Goal: Transaction & Acquisition: Purchase product/service

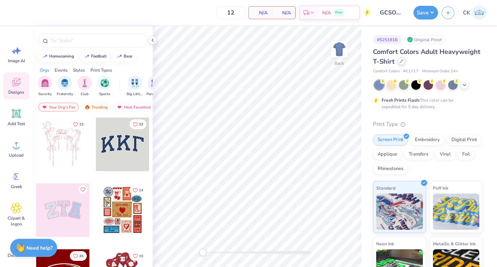
click at [402, 63] on div at bounding box center [401, 61] width 8 height 8
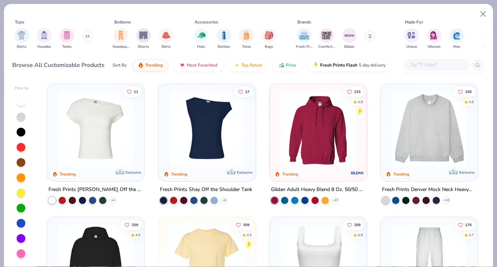
click at [416, 66] on input "text" at bounding box center [437, 65] width 56 height 8
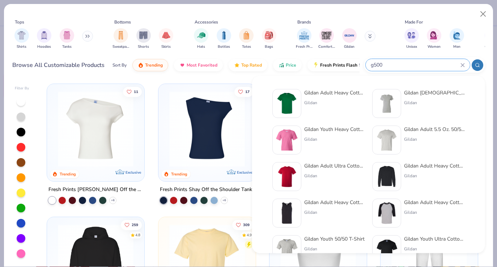
type input "g500"
click at [285, 101] on img at bounding box center [287, 103] width 22 height 22
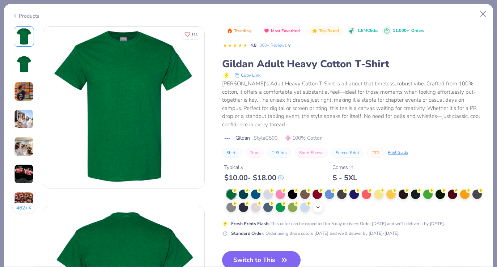
click at [317, 207] on icon at bounding box center [318, 207] width 6 height 6
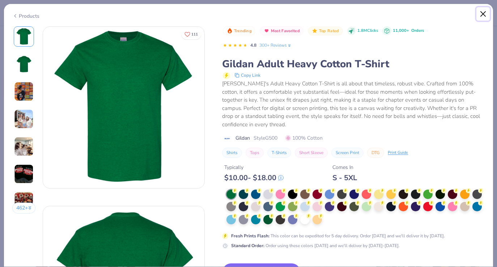
click at [483, 14] on button "Close" at bounding box center [483, 14] width 14 height 14
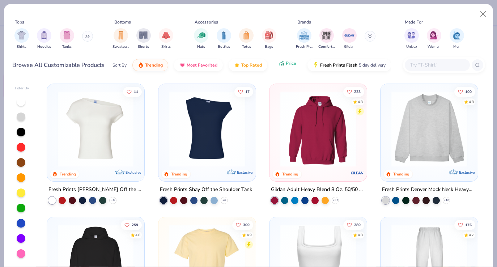
click at [286, 65] on span "Price" at bounding box center [291, 63] width 10 height 6
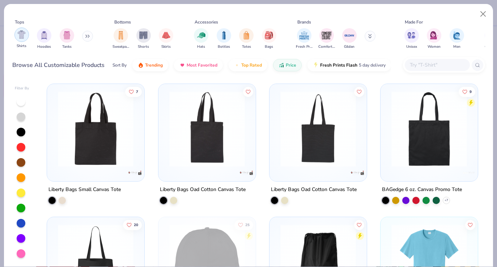
click at [24, 33] on img "filter for Shirts" at bounding box center [21, 34] width 8 height 8
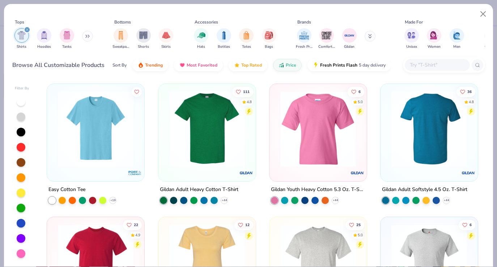
click at [421, 145] on div at bounding box center [429, 129] width 249 height 76
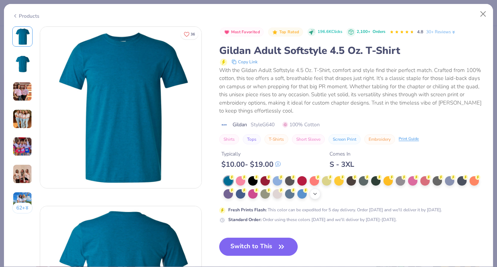
click at [312, 197] on div "+ 22" at bounding box center [315, 193] width 11 height 11
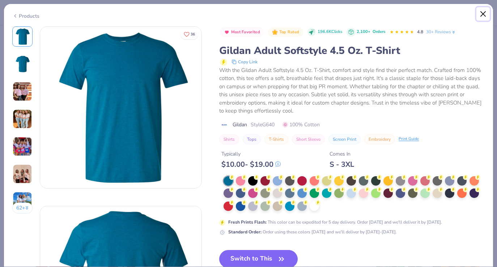
click at [481, 13] on button "Close" at bounding box center [483, 14] width 14 height 14
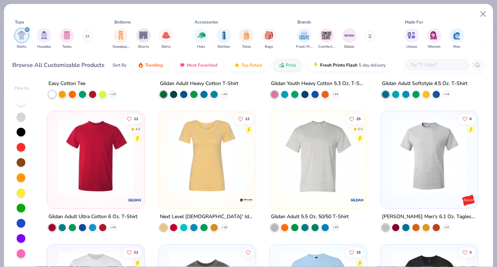
scroll to position [120, 0]
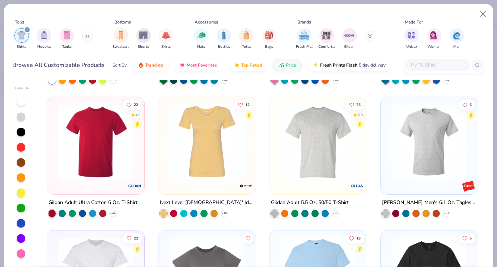
click at [102, 162] on img at bounding box center [95, 142] width 83 height 76
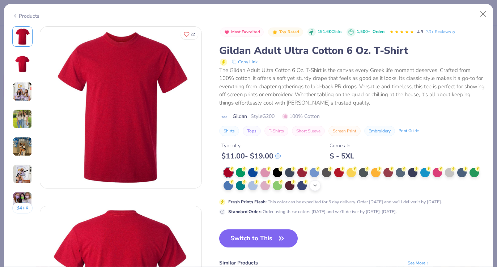
click at [316, 186] on polyline at bounding box center [315, 185] width 3 height 1
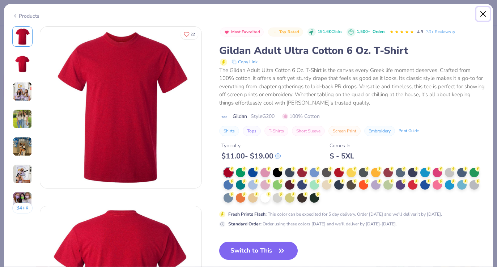
click at [486, 14] on button "Close" at bounding box center [483, 14] width 14 height 14
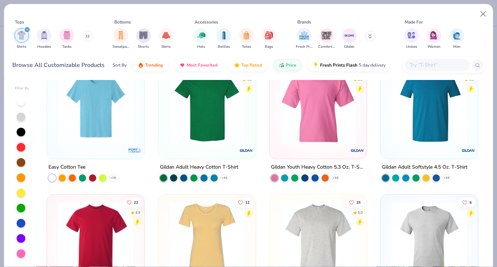
scroll to position [60, 0]
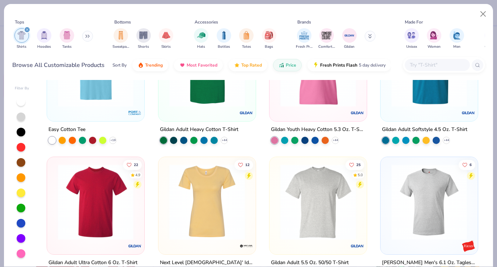
click at [21, 206] on div at bounding box center [21, 208] width 9 height 9
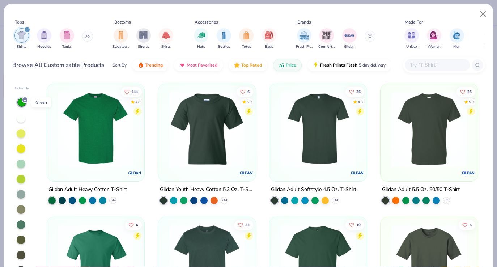
click at [24, 98] on icon at bounding box center [25, 100] width 4 height 4
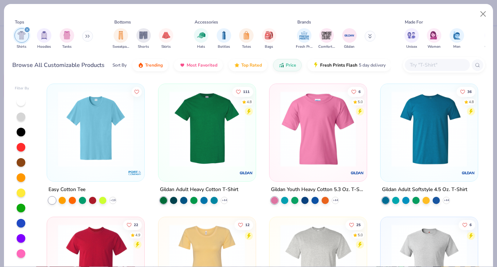
click at [21, 193] on div at bounding box center [21, 192] width 9 height 9
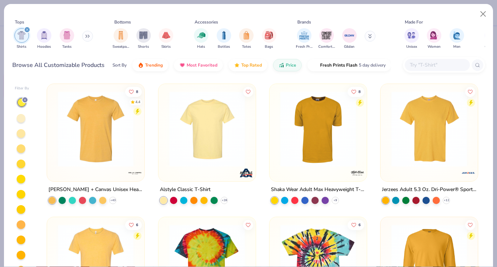
click at [26, 99] on icon at bounding box center [25, 100] width 4 height 4
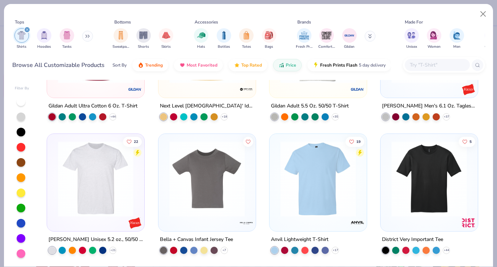
scroll to position [272, 0]
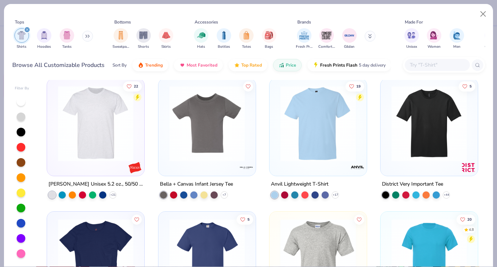
click at [129, 143] on img at bounding box center [95, 123] width 83 height 76
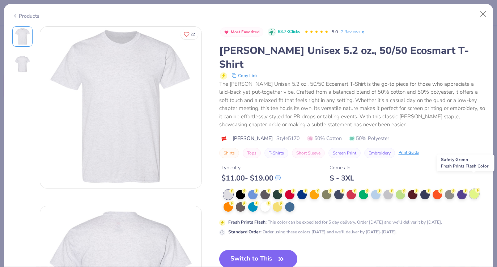
click at [477, 189] on div at bounding box center [473, 193] width 9 height 9
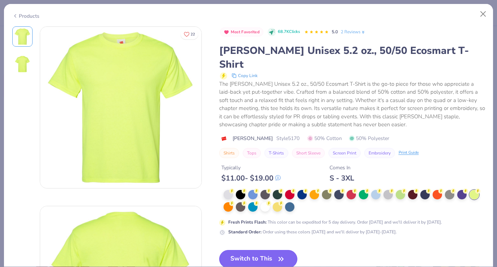
click at [263, 250] on button "Switch to This" at bounding box center [258, 259] width 78 height 18
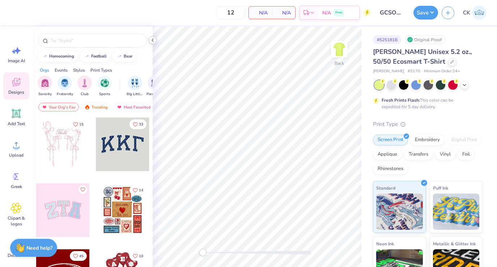
click at [150, 40] on icon at bounding box center [153, 40] width 6 height 6
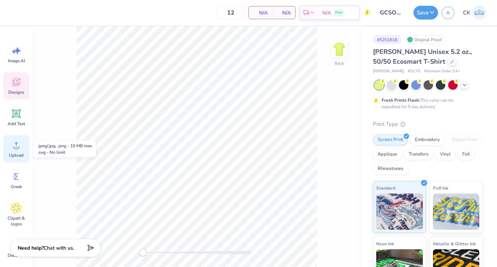
click at [14, 144] on icon at bounding box center [16, 145] width 11 height 11
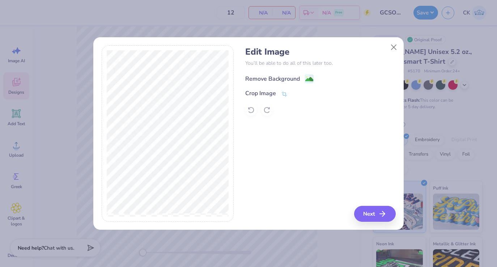
click at [285, 78] on div "Remove Background" at bounding box center [272, 78] width 55 height 9
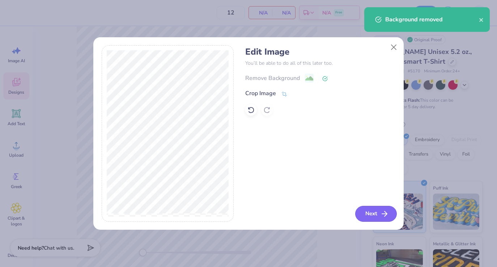
click at [376, 216] on button "Next" at bounding box center [376, 214] width 42 height 16
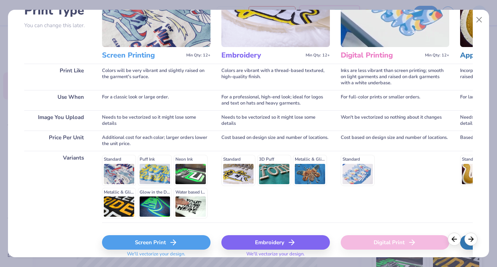
click at [136, 243] on div "Screen Print" at bounding box center [156, 242] width 108 height 14
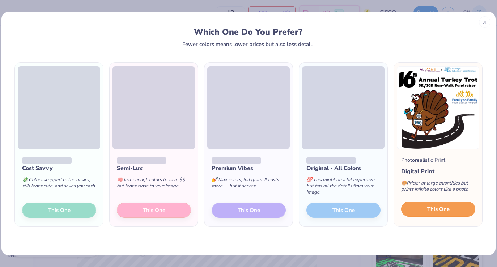
click at [440, 211] on span "This One" at bounding box center [438, 209] width 22 height 8
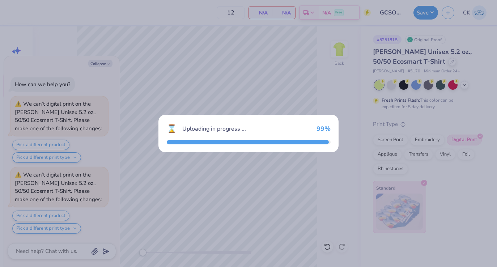
scroll to position [64, 0]
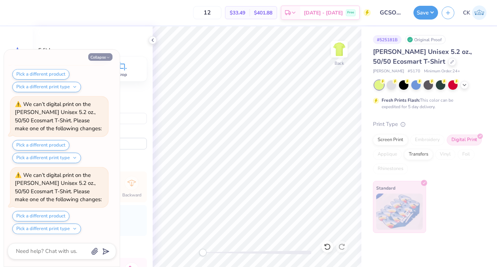
click at [103, 56] on button "Collapse" at bounding box center [100, 57] width 24 height 8
type textarea "x"
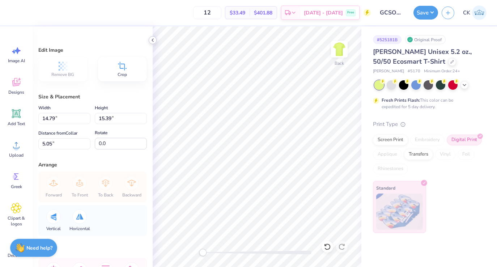
click at [149, 41] on div at bounding box center [153, 40] width 8 height 8
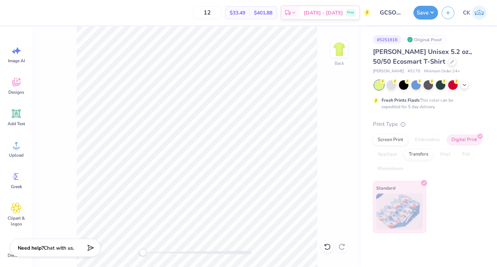
type input "12.17"
type input "12.68"
type input "7.77"
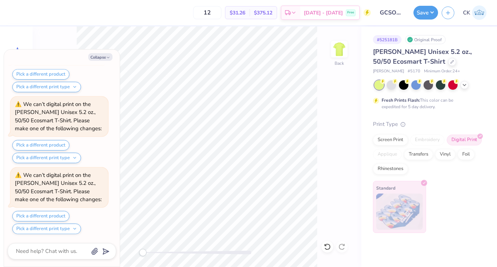
scroll to position [206, 0]
click at [330, 163] on div "Back" at bounding box center [197, 146] width 329 height 240
click at [104, 57] on button "Collapse" at bounding box center [100, 57] width 24 height 8
type textarea "x"
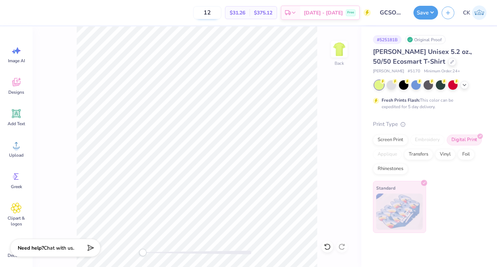
click at [221, 11] on input "12" at bounding box center [207, 12] width 28 height 13
type input "100"
click at [426, 14] on button "Save" at bounding box center [425, 12] width 25 height 14
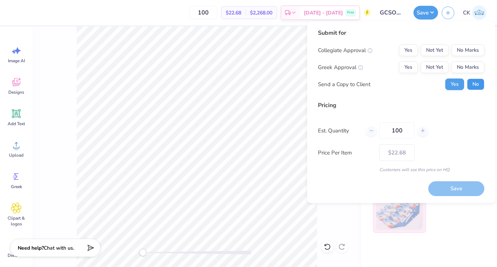
click at [473, 80] on button "No" at bounding box center [475, 84] width 17 height 12
click at [469, 67] on button "No Marks" at bounding box center [467, 67] width 33 height 12
click at [469, 49] on button "No Marks" at bounding box center [467, 50] width 33 height 12
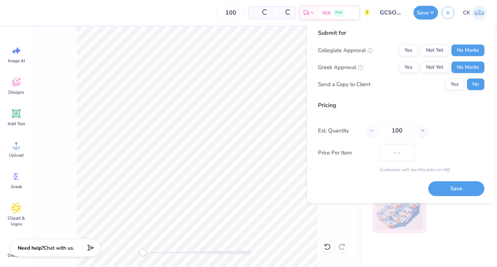
type input "$22.68"
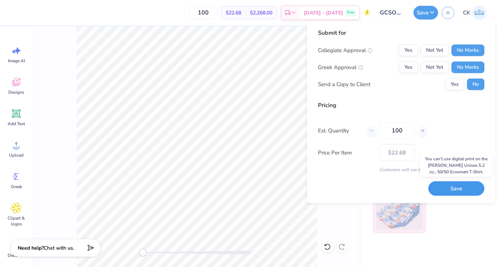
click at [456, 187] on button "Save" at bounding box center [456, 188] width 56 height 15
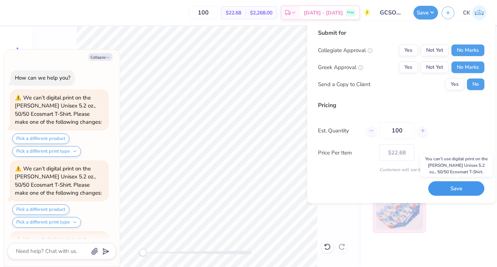
scroll to position [250, 0]
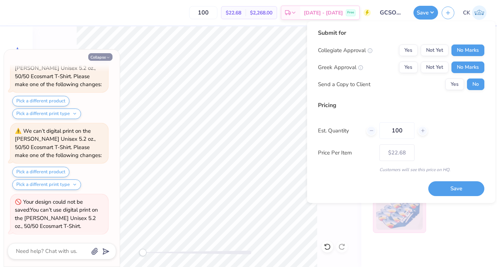
click at [105, 57] on button "Collapse" at bounding box center [100, 57] width 24 height 8
type textarea "x"
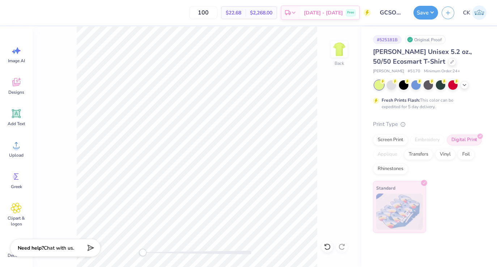
type input "3.00"
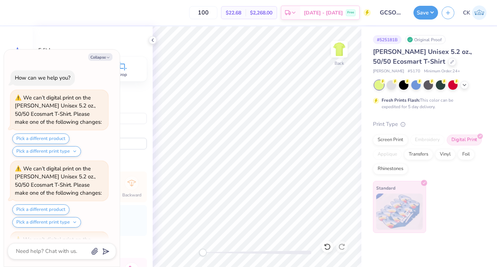
scroll to position [321, 0]
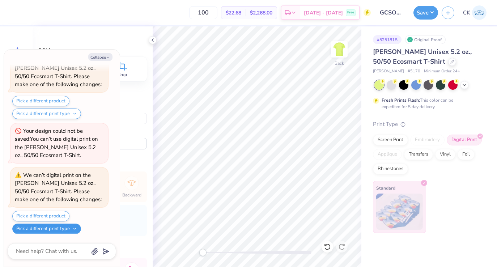
click at [55, 226] on button "Pick a different print type" at bounding box center [46, 228] width 69 height 10
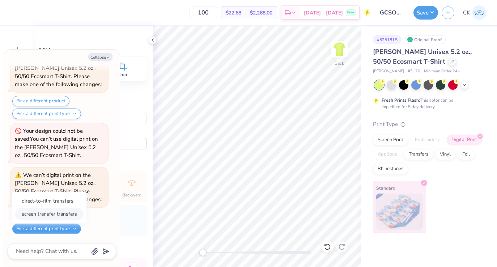
click at [59, 211] on button "screen transfer transfers" at bounding box center [49, 214] width 68 height 12
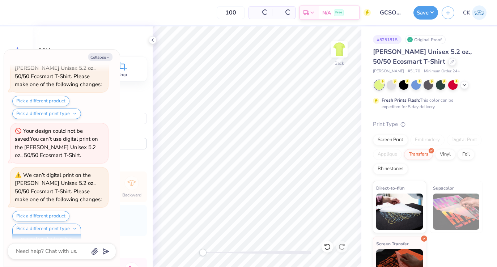
scroll to position [331, 0]
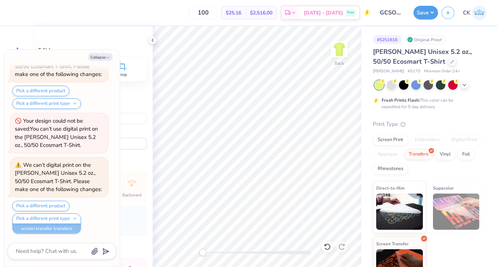
click at [57, 229] on div "Pick a different print type direct-to-film transfers screen transfer transfers …" at bounding box center [46, 223] width 69 height 21
click at [60, 221] on button "Pick a different print type" at bounding box center [46, 218] width 69 height 10
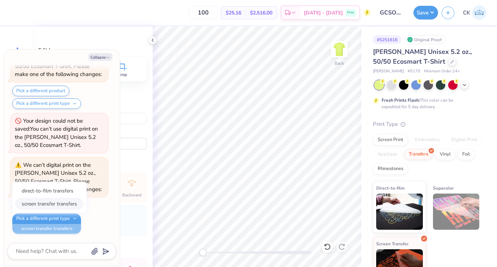
click at [61, 204] on button "screen transfer transfers" at bounding box center [49, 204] width 68 height 12
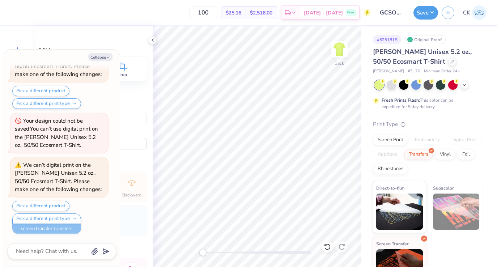
click at [148, 39] on div "Edit Image Remove BG Crop Size & Placement Width 12.17 12.17 " Height 12.68 12.…" at bounding box center [93, 146] width 120 height 240
click at [150, 39] on icon at bounding box center [153, 40] width 6 height 6
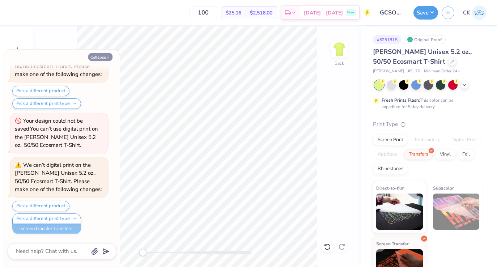
click at [105, 57] on button "Collapse" at bounding box center [100, 57] width 24 height 8
type textarea "x"
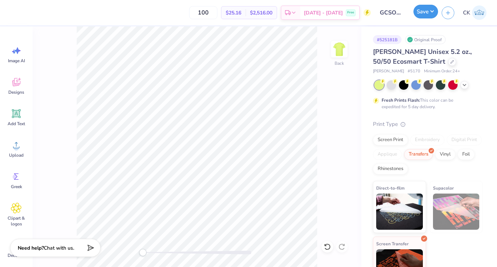
click at [425, 12] on button "Save" at bounding box center [425, 12] width 25 height 14
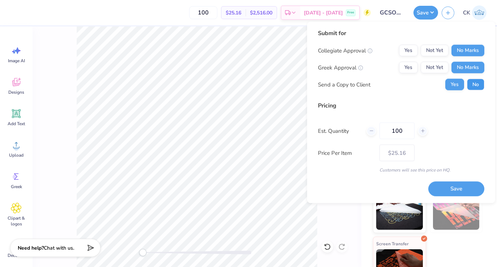
click at [471, 82] on button "No" at bounding box center [475, 85] width 17 height 12
click at [447, 184] on button "Save" at bounding box center [456, 188] width 56 height 15
type input "$25.16"
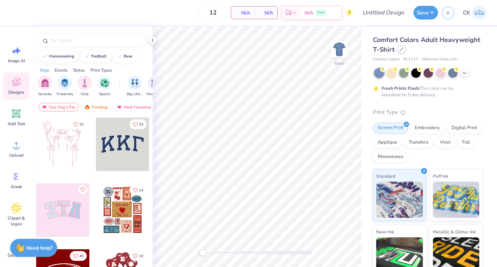
click at [400, 50] on icon at bounding box center [402, 49] width 4 height 4
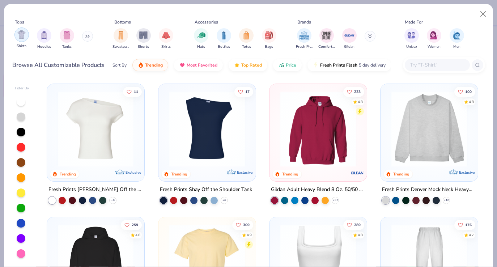
click at [19, 37] on img "filter for Shirts" at bounding box center [21, 34] width 8 height 8
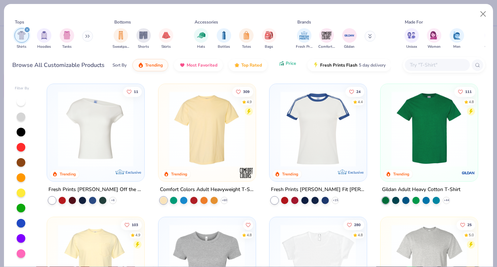
click at [288, 65] on span "Price" at bounding box center [291, 63] width 10 height 6
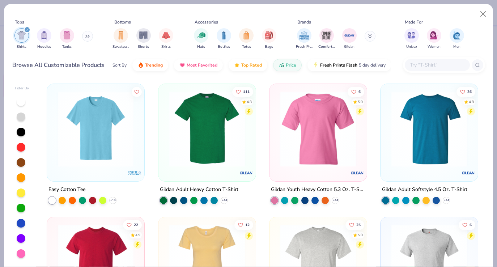
click at [73, 144] on img at bounding box center [95, 129] width 83 height 76
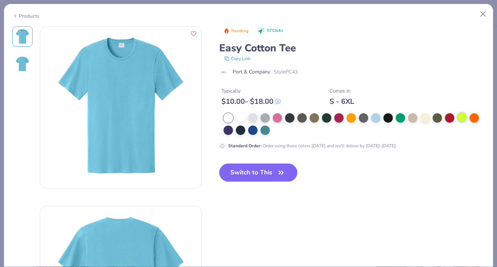
click at [461, 116] on div at bounding box center [461, 116] width 9 height 9
